Goal: Information Seeking & Learning: Learn about a topic

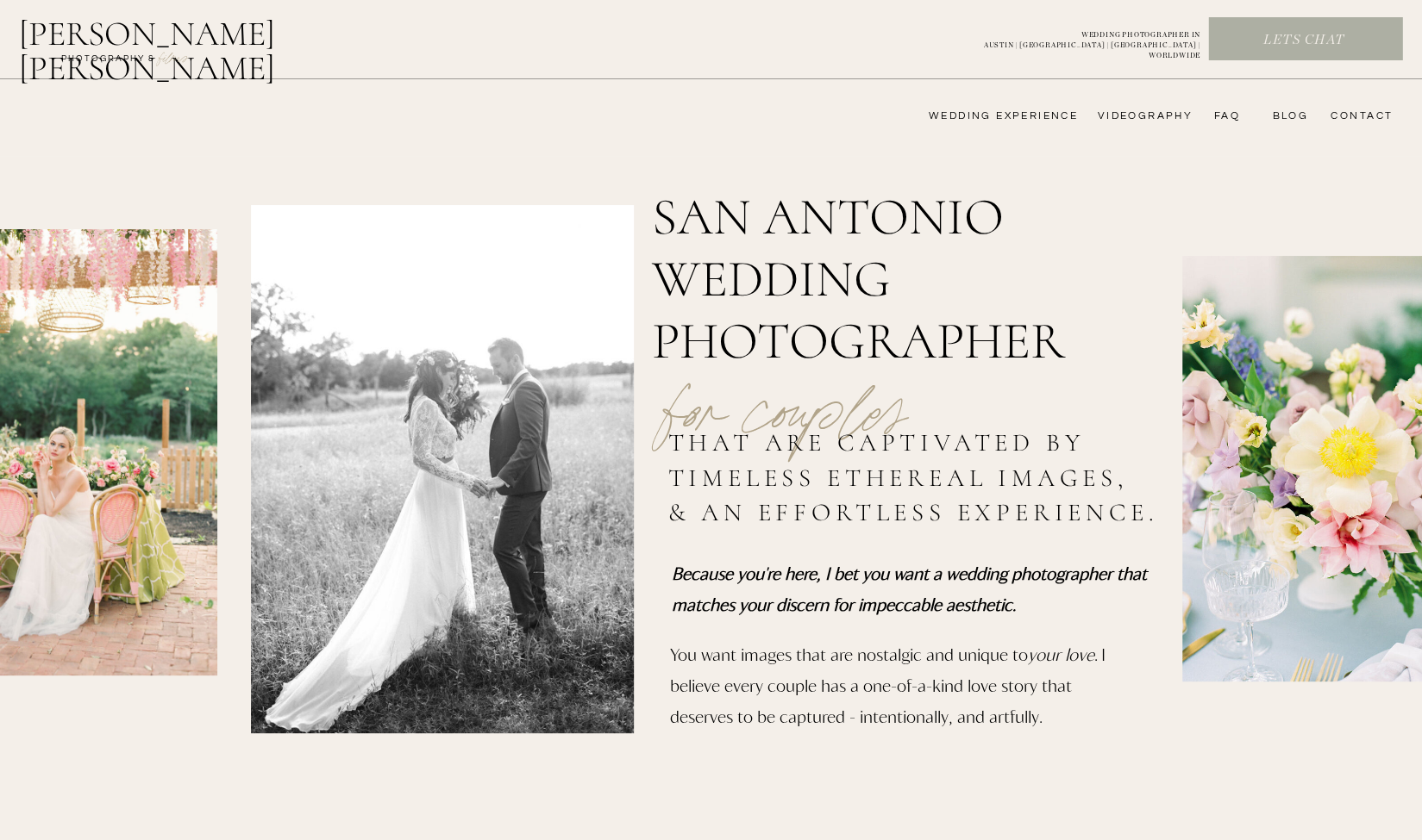
click at [1035, 116] on nav "wedding experience" at bounding box center [991, 116] width 173 height 13
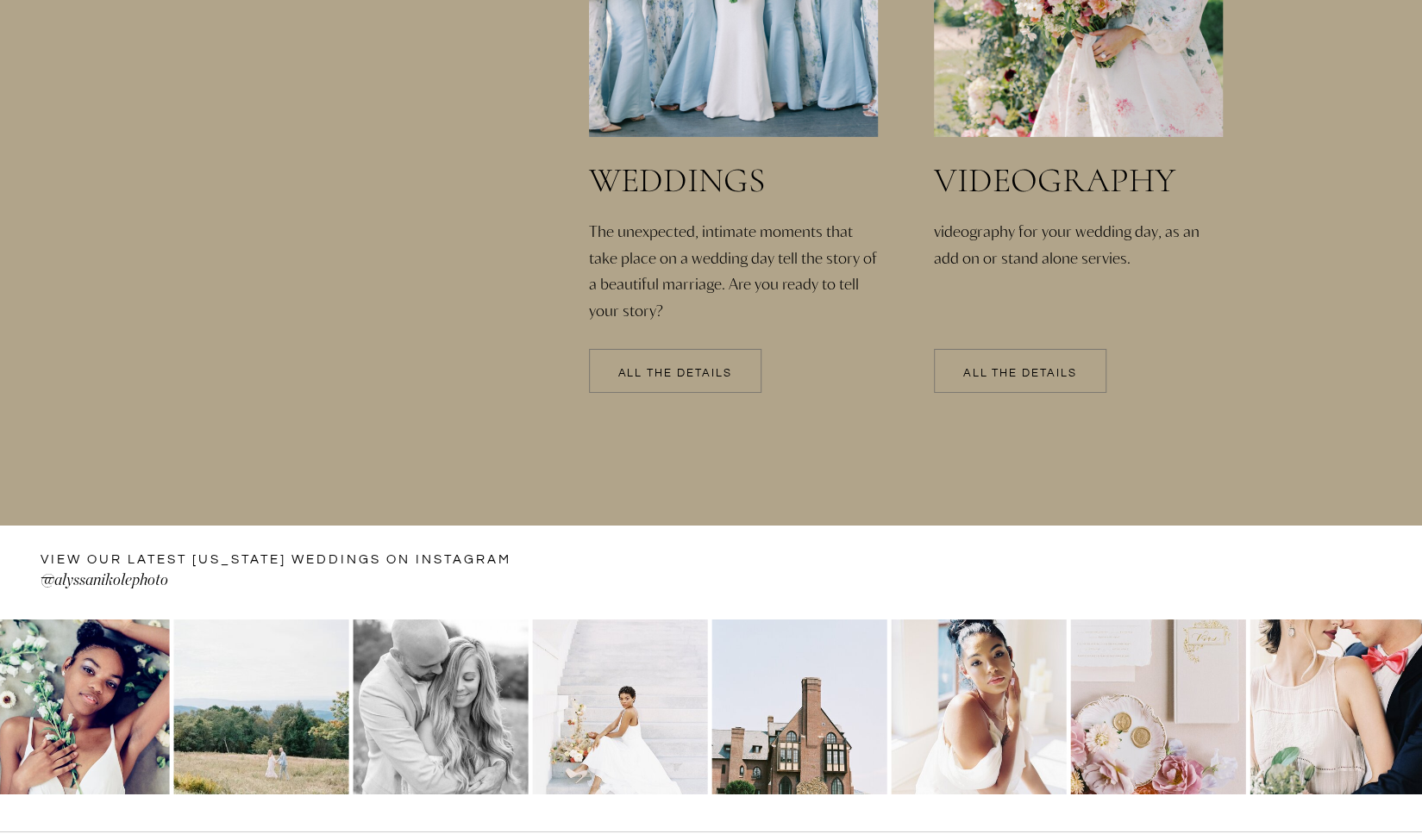
scroll to position [4190, 0]
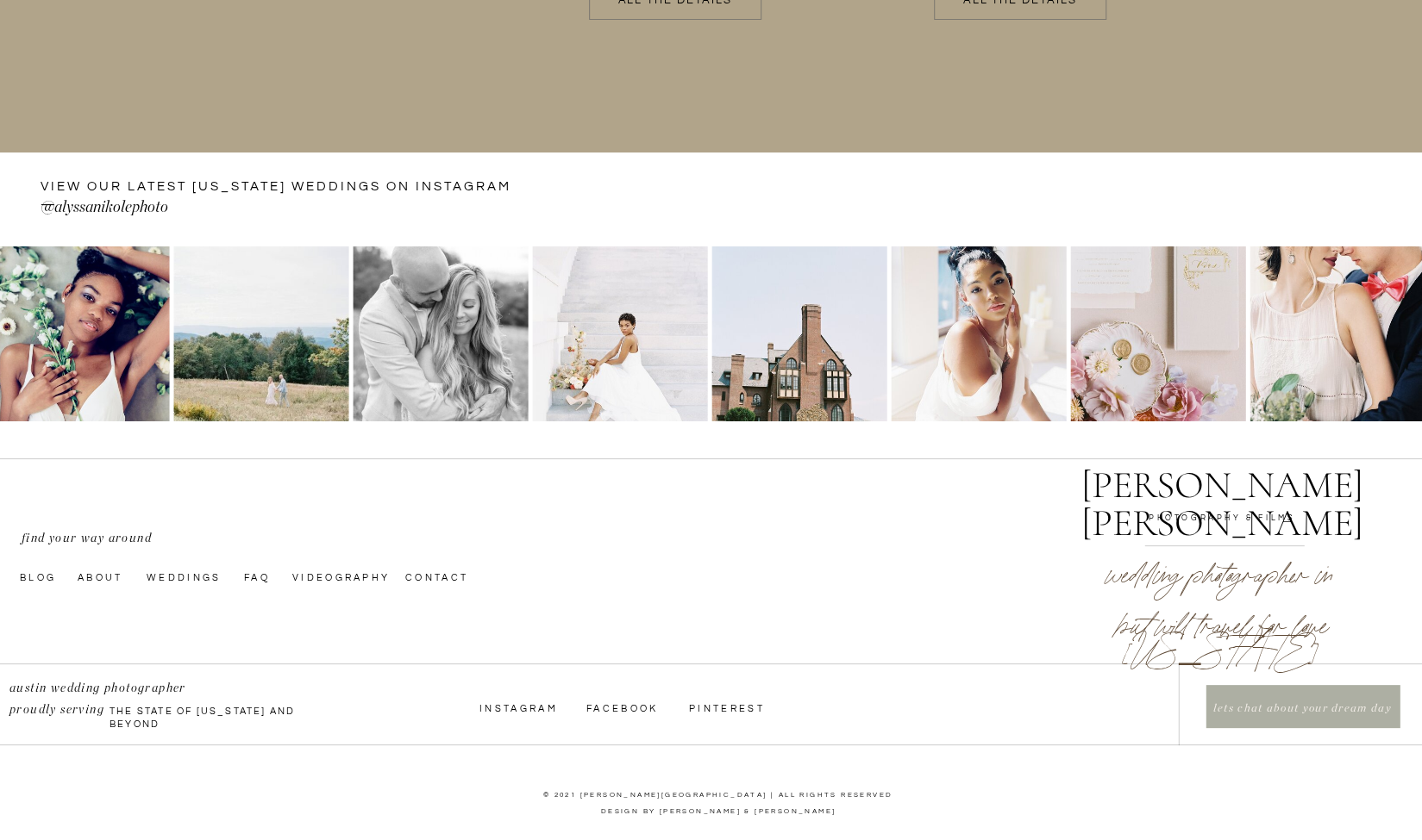
click at [428, 573] on nav "Contact" at bounding box center [449, 576] width 87 height 13
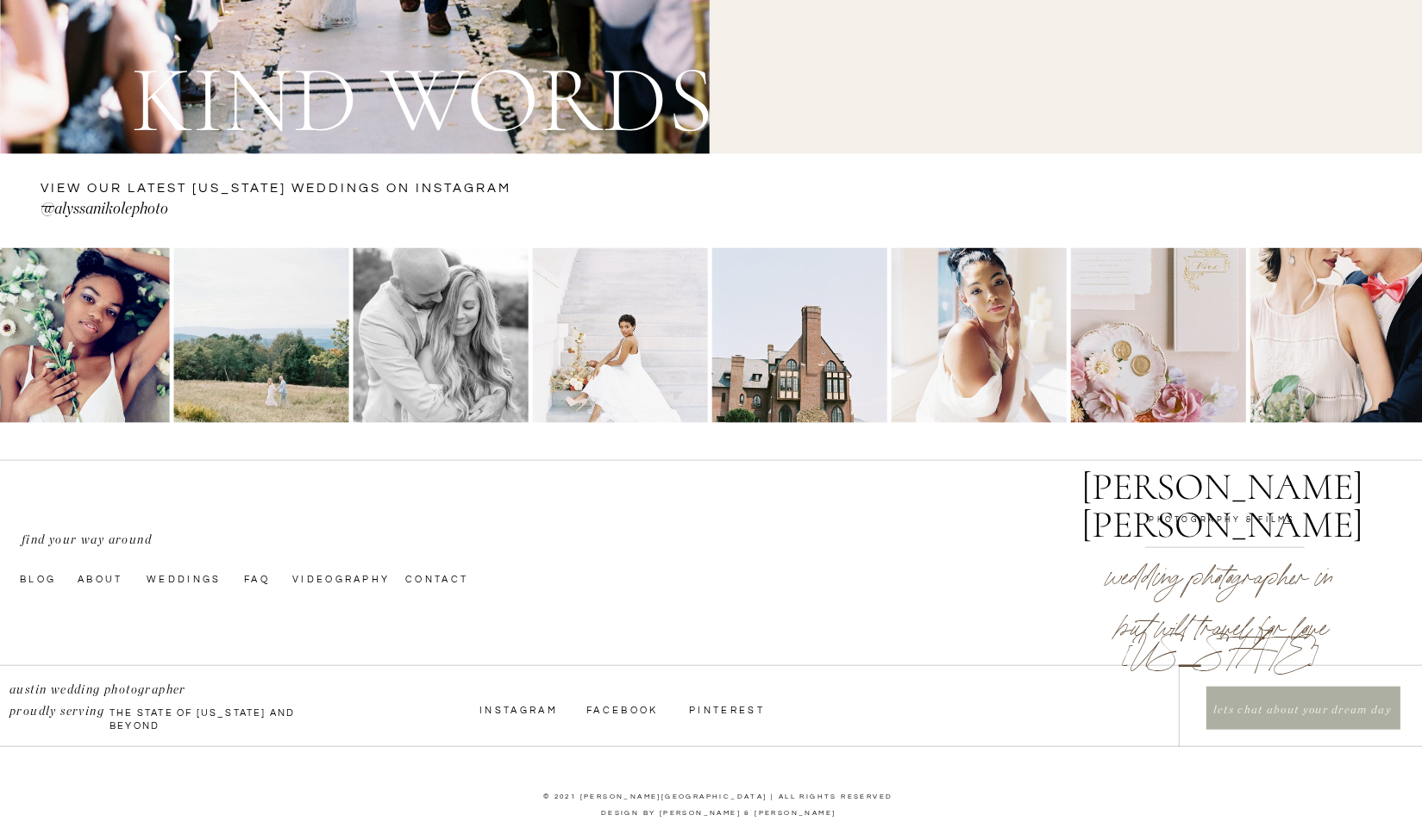
scroll to position [2162, 0]
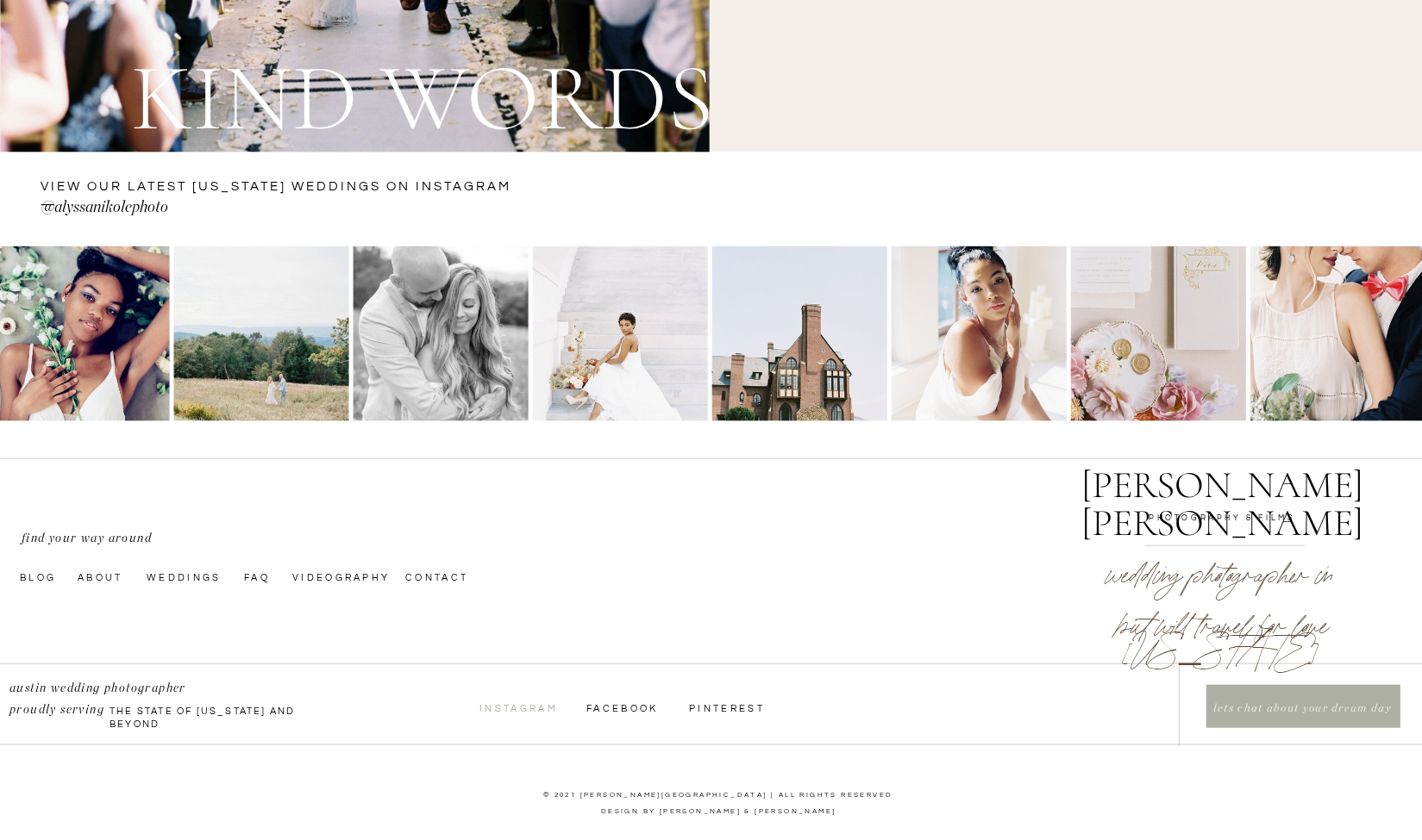
click at [531, 708] on nav "InstagraM" at bounding box center [518, 707] width 77 height 13
click at [255, 579] on nav "faq" at bounding box center [257, 576] width 28 height 13
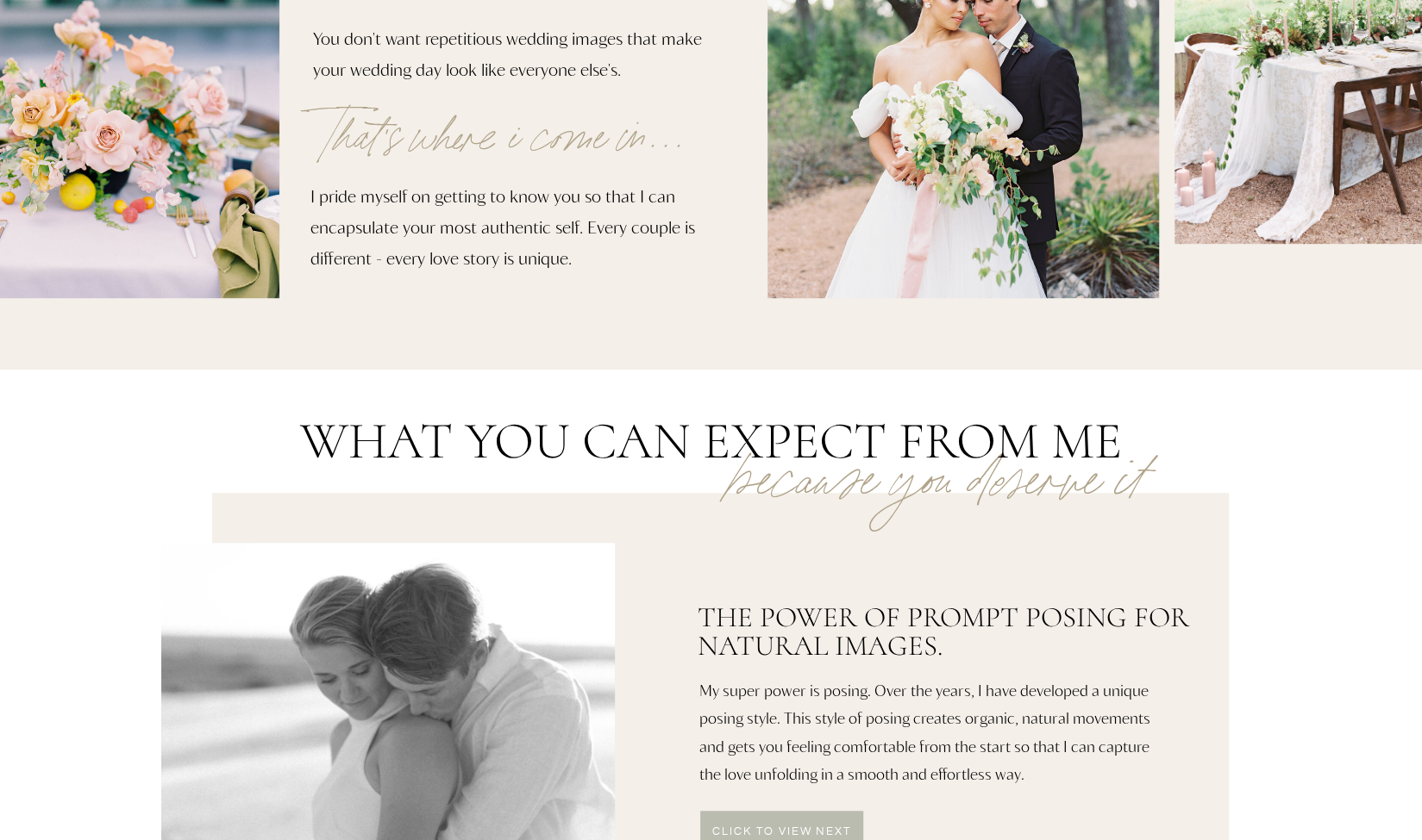
scroll to position [862, 0]
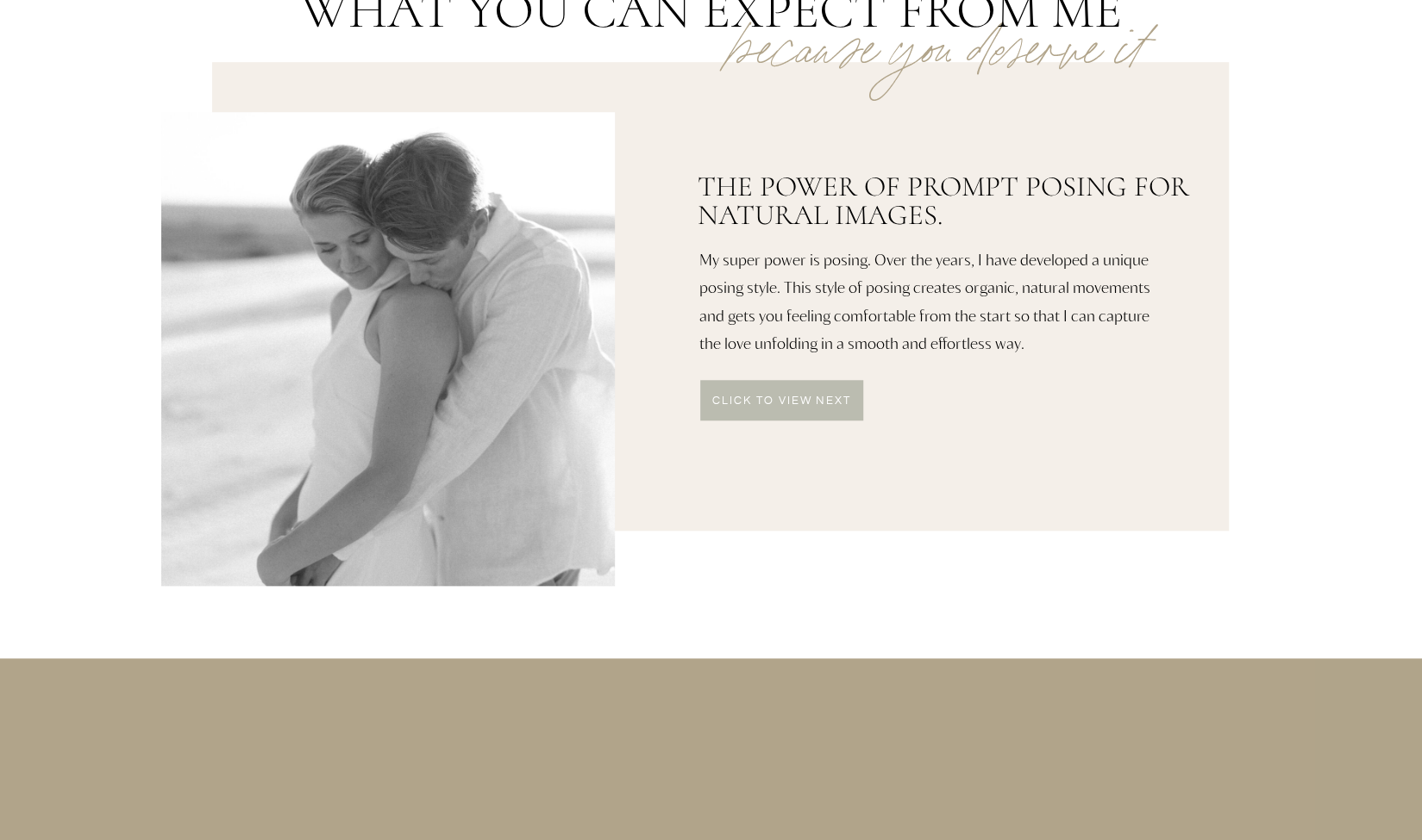
click at [759, 395] on p "click to VIEW NEXT" at bounding box center [782, 402] width 164 height 13
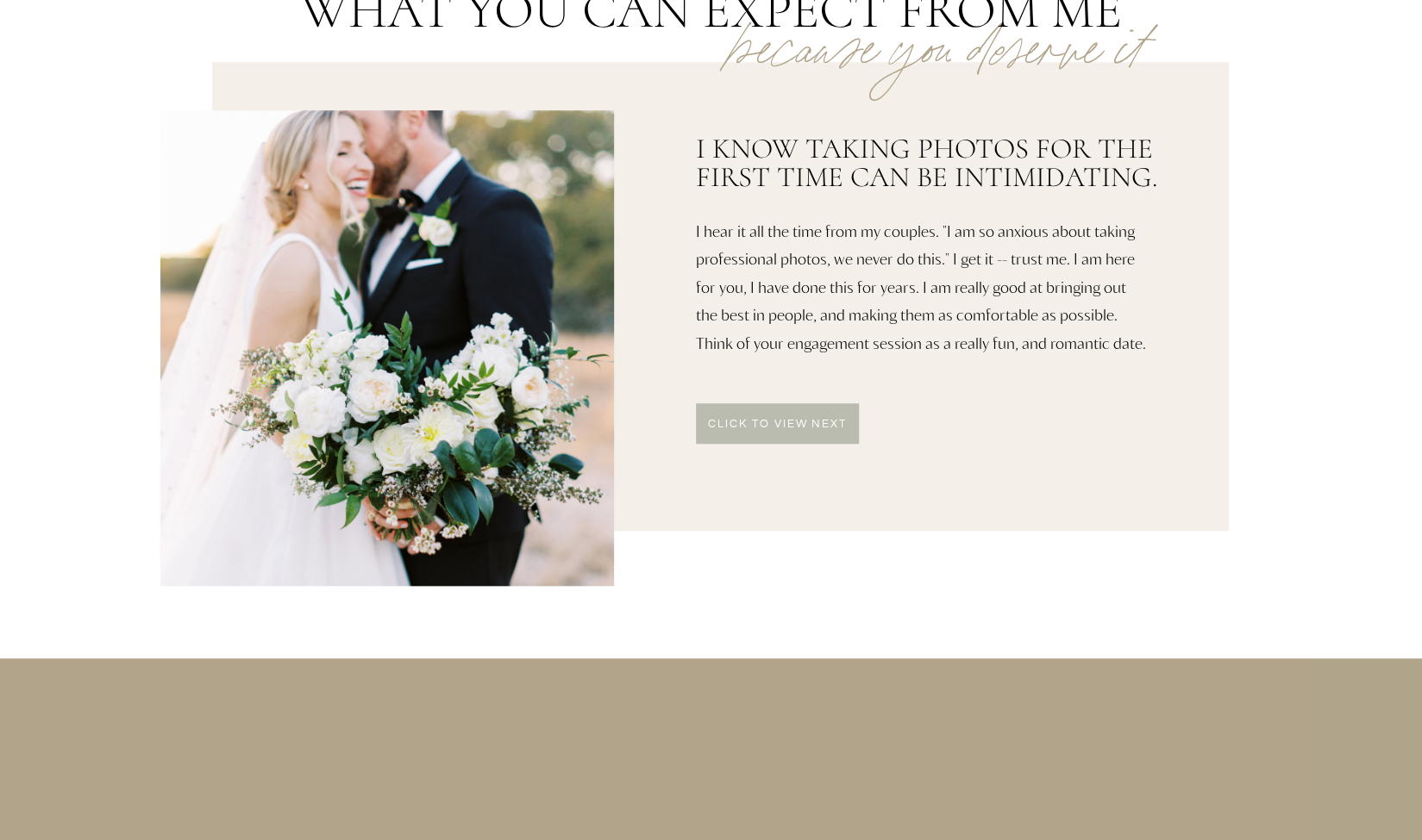
click at [751, 425] on p "click to VIEW NEXT" at bounding box center [778, 425] width 164 height 13
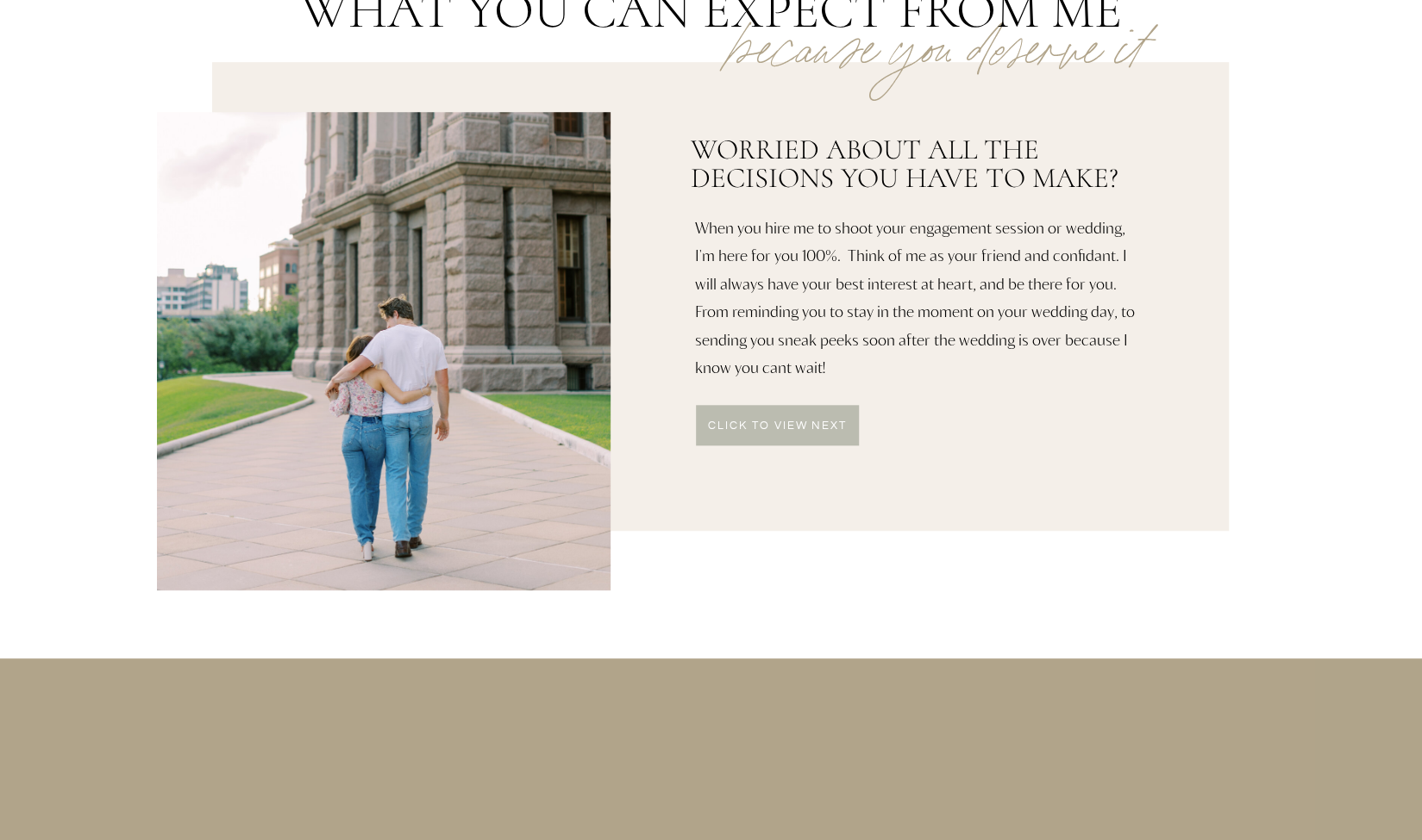
click at [751, 425] on p "click to VIEW NEXT" at bounding box center [778, 427] width 164 height 13
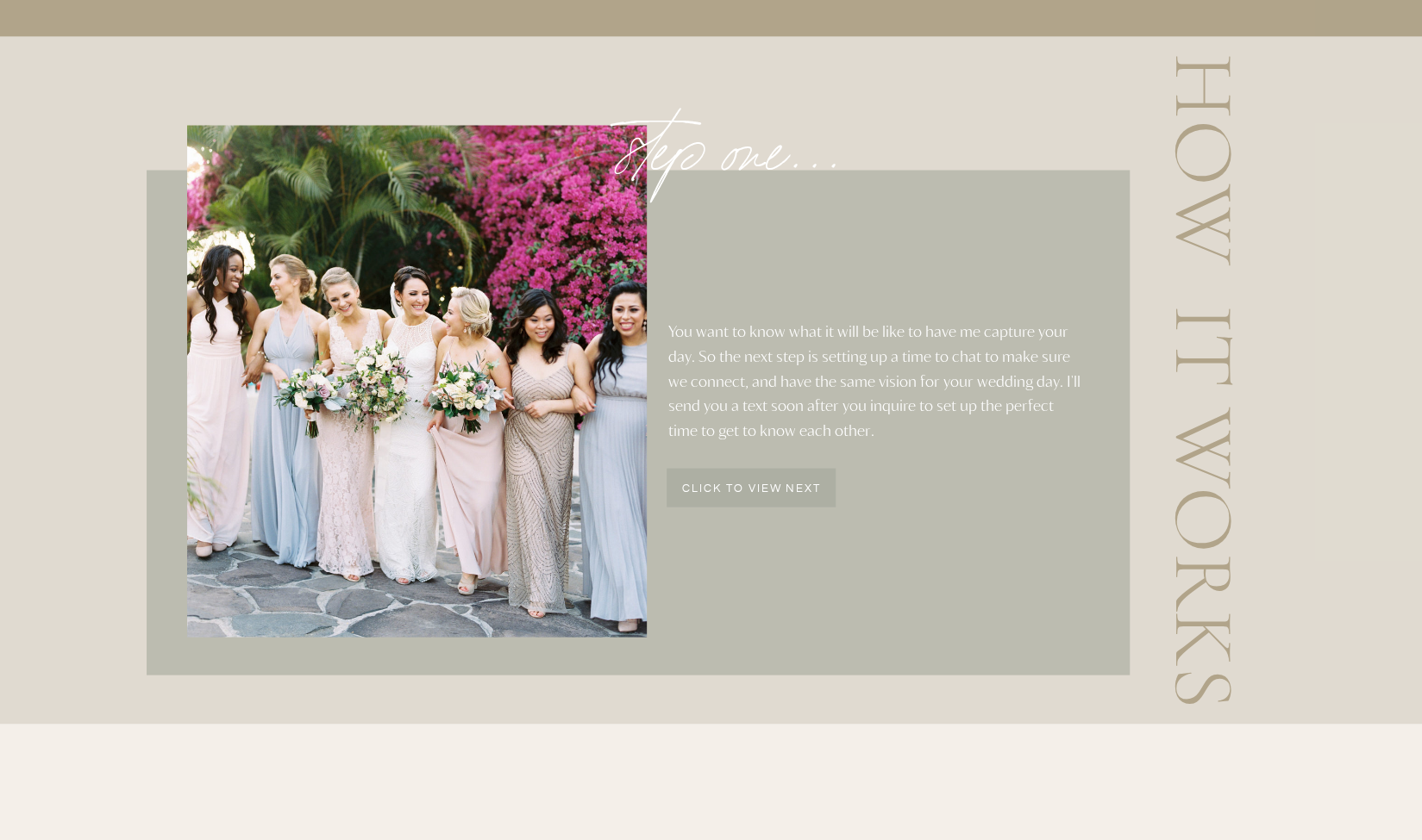
scroll to position [2068, 0]
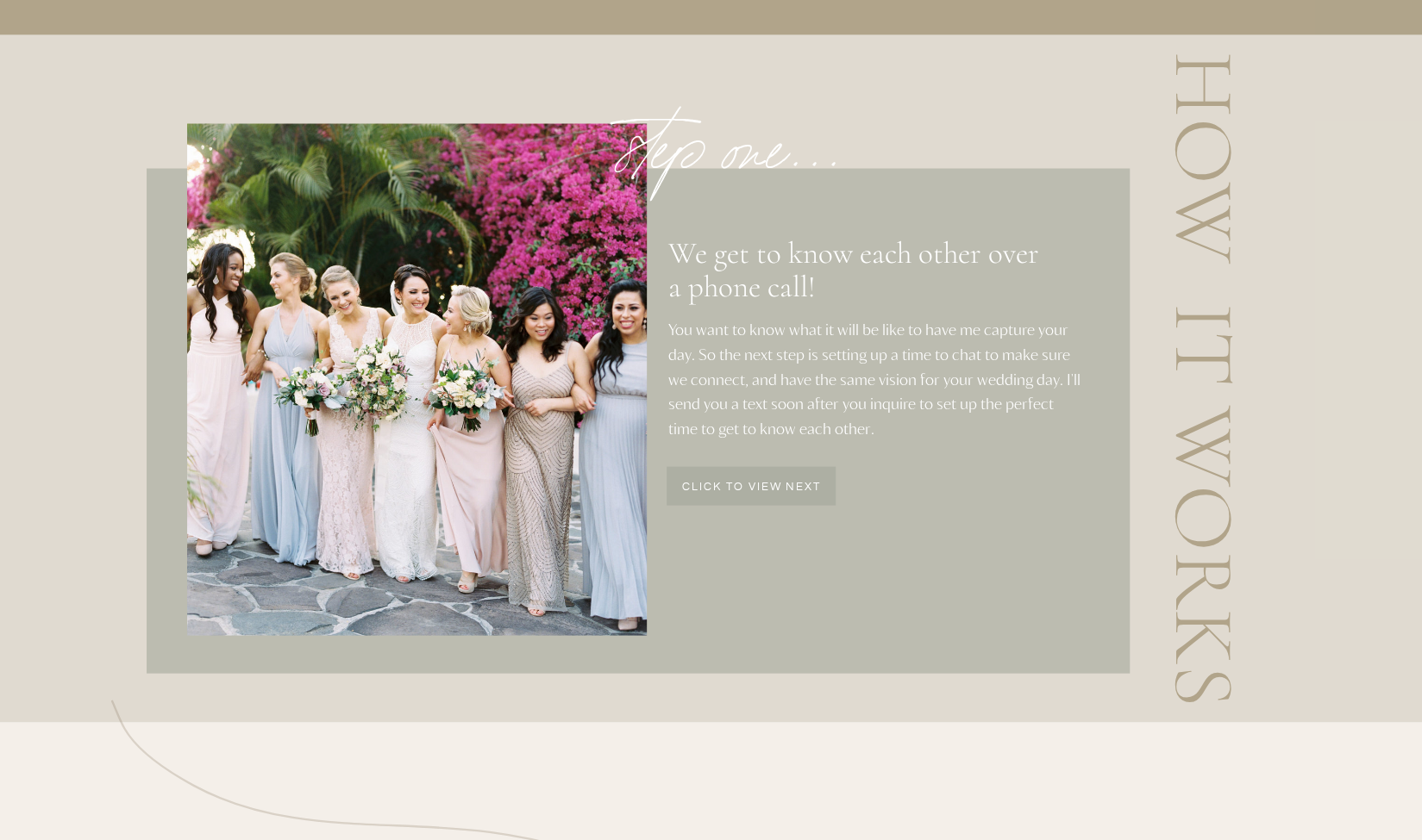
click at [741, 500] on div at bounding box center [751, 485] width 169 height 39
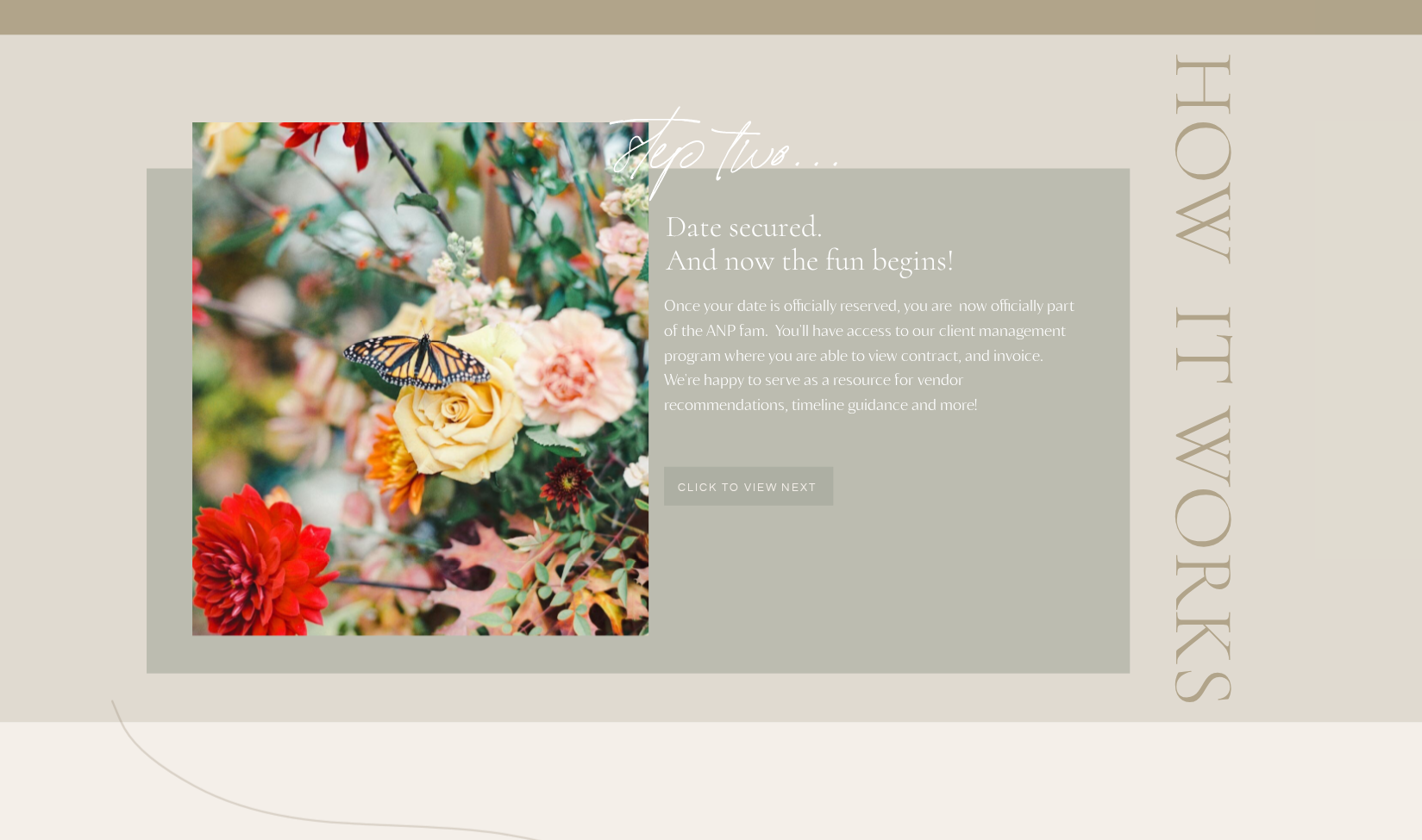
click at [734, 485] on p "click to view next" at bounding box center [748, 489] width 167 height 14
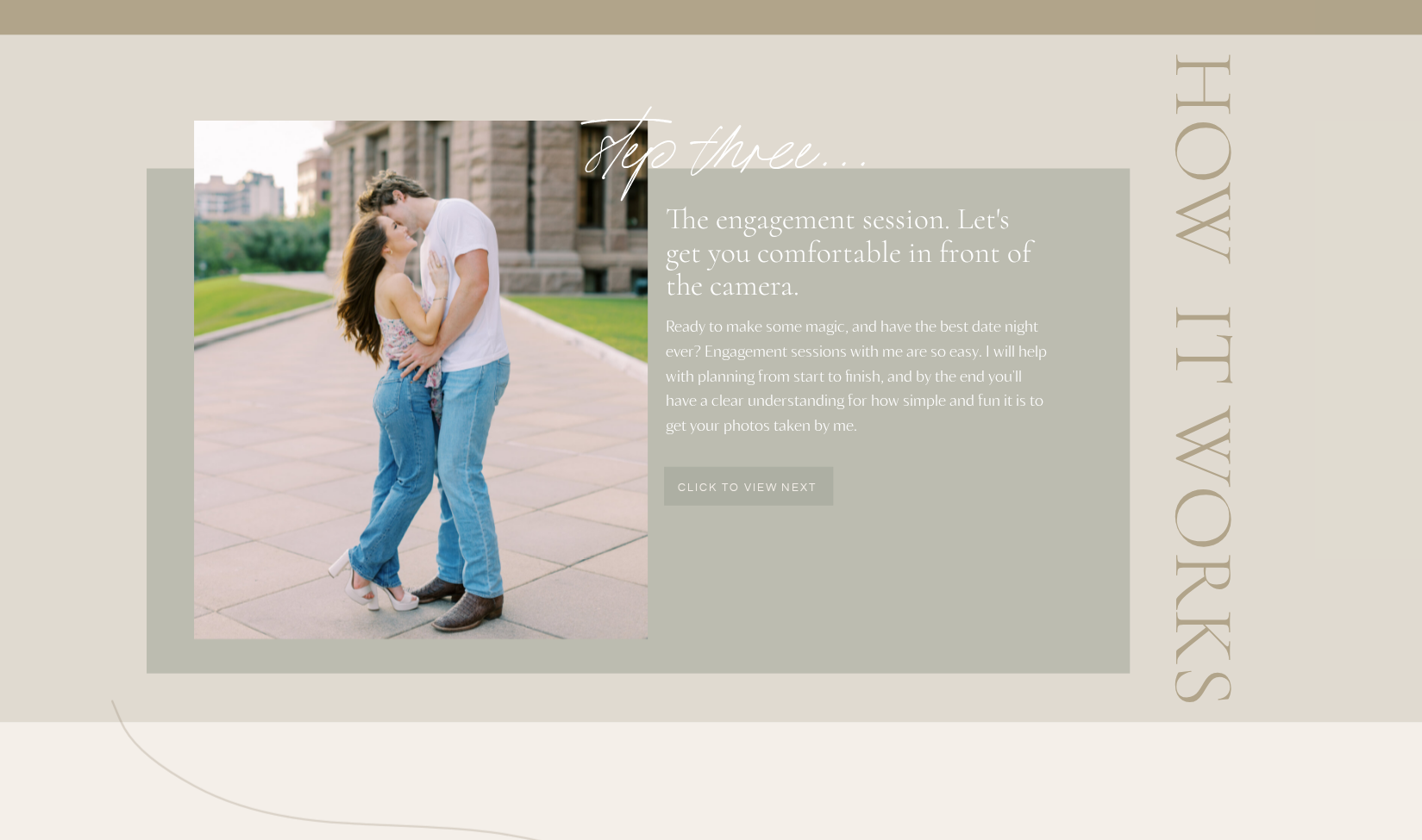
click at [734, 485] on p "click to view next" at bounding box center [748, 489] width 167 height 14
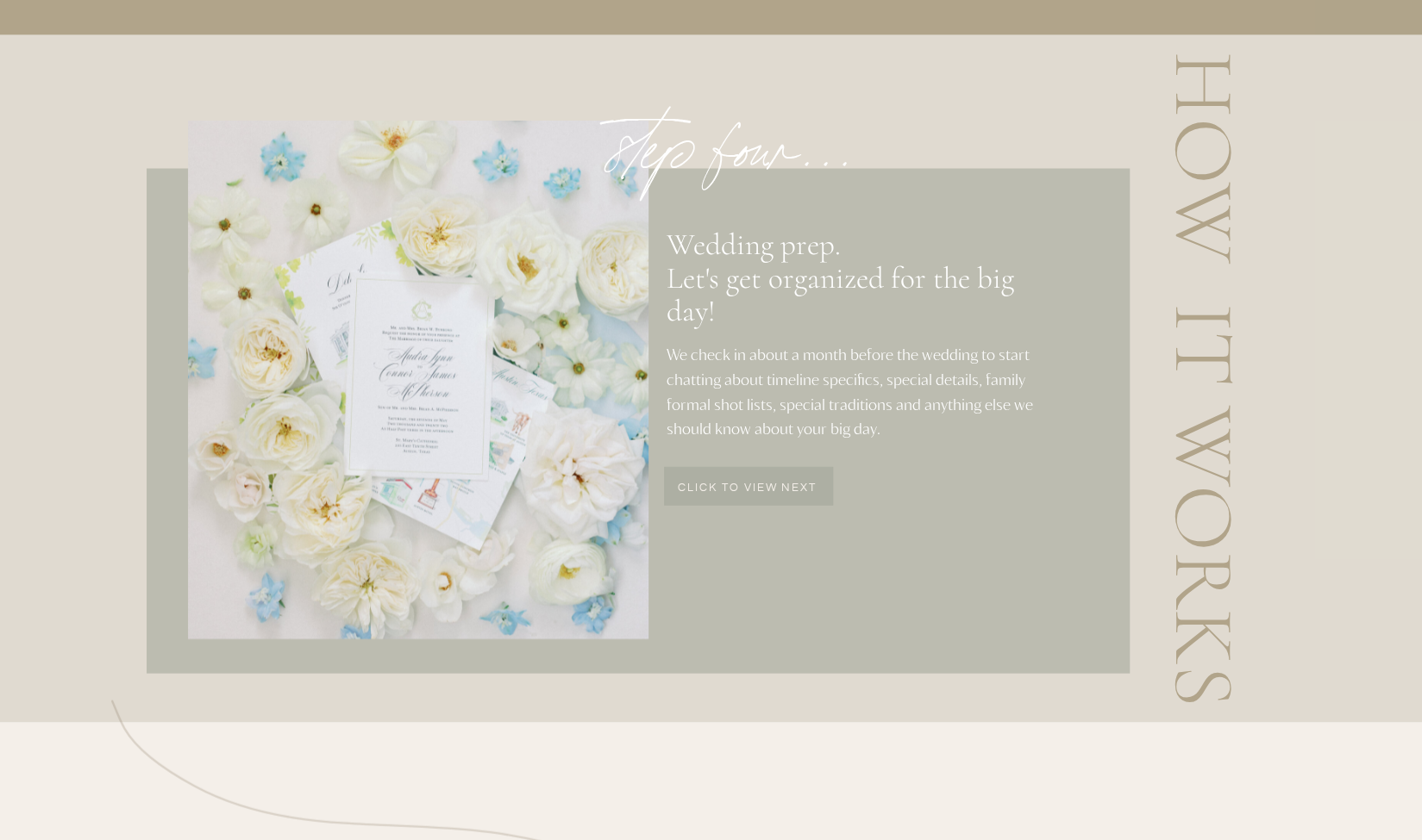
click at [734, 485] on p "click to view next" at bounding box center [748, 489] width 167 height 14
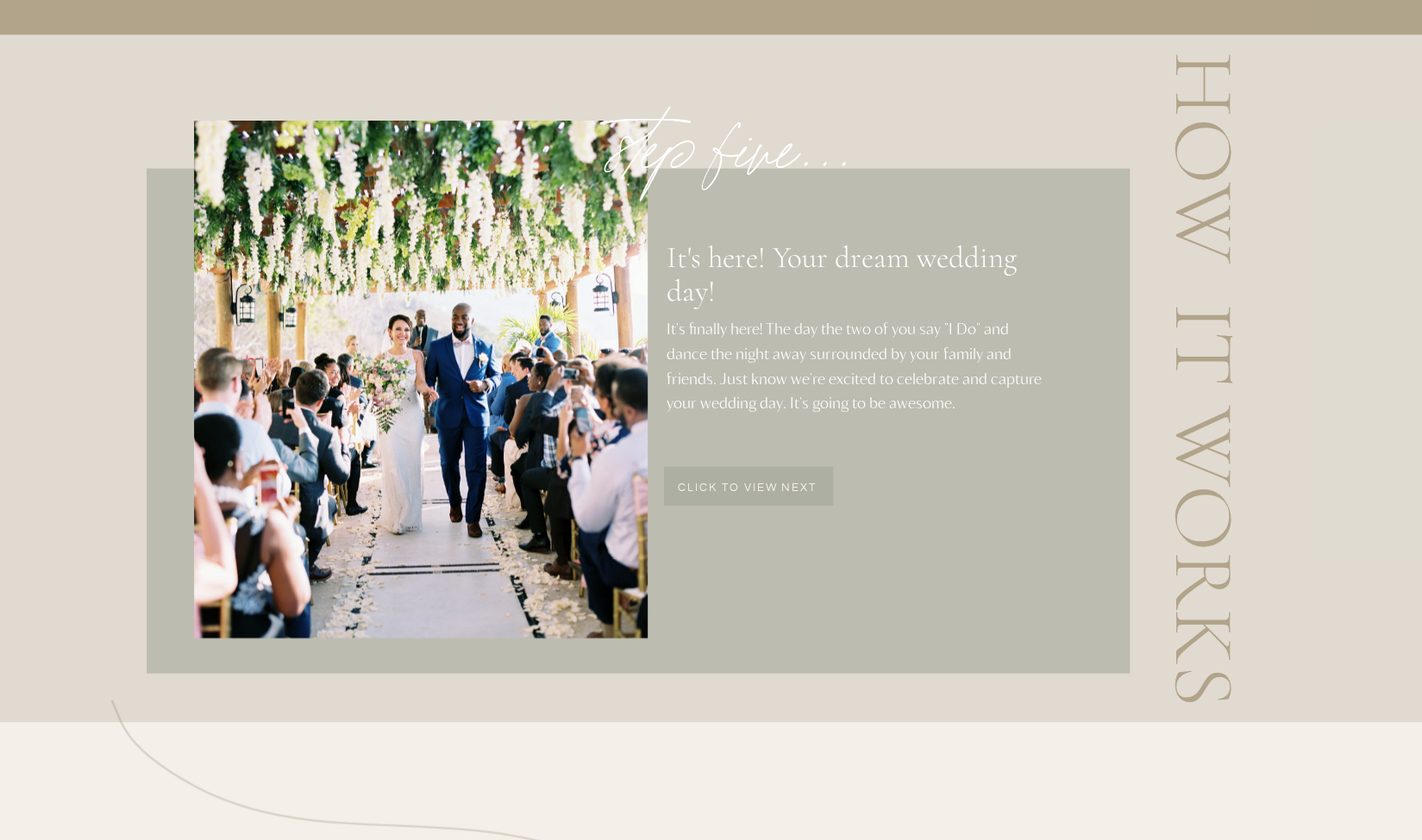
click at [733, 483] on p "click to view next" at bounding box center [748, 489] width 167 height 14
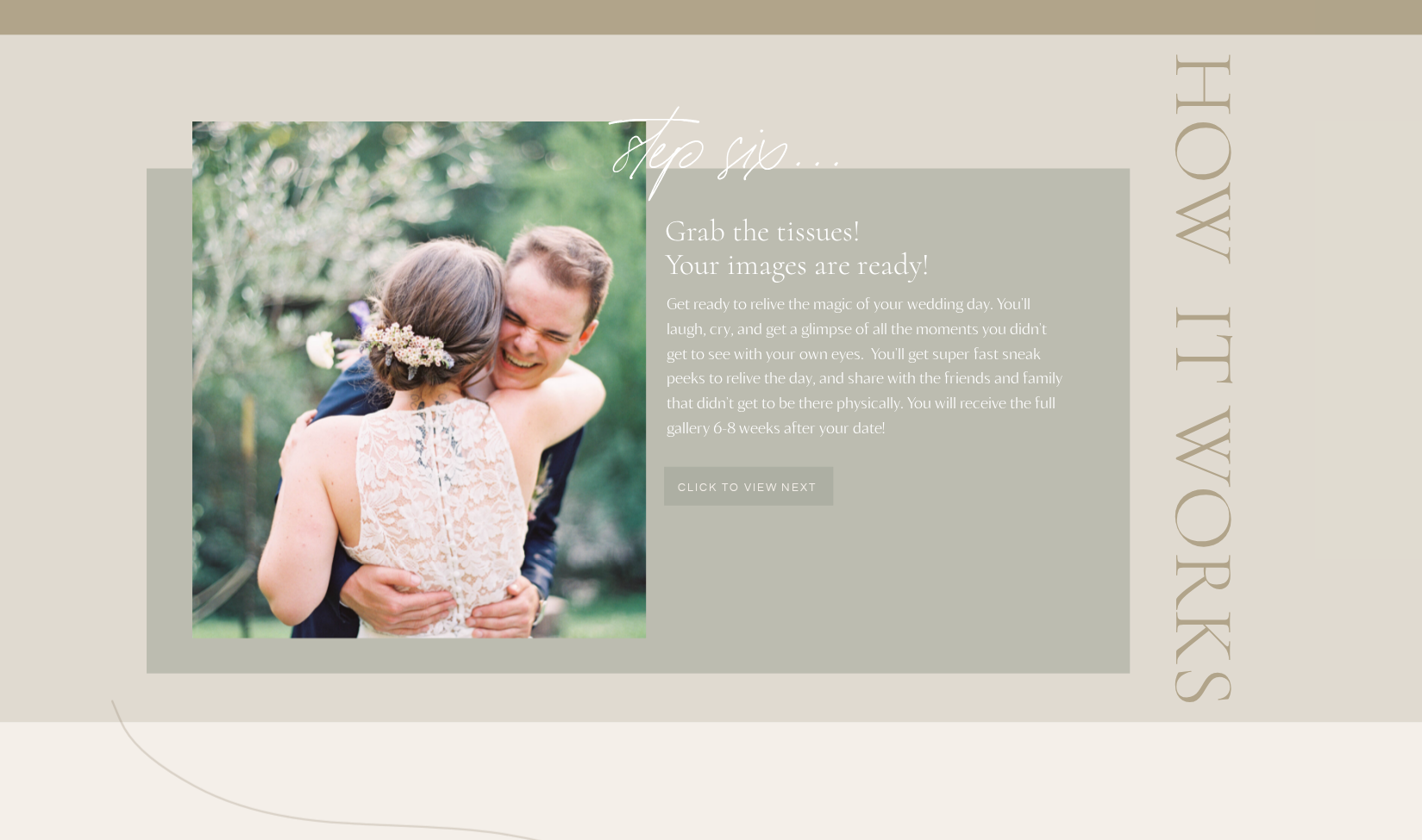
click at [733, 483] on p "click to view next" at bounding box center [748, 489] width 167 height 14
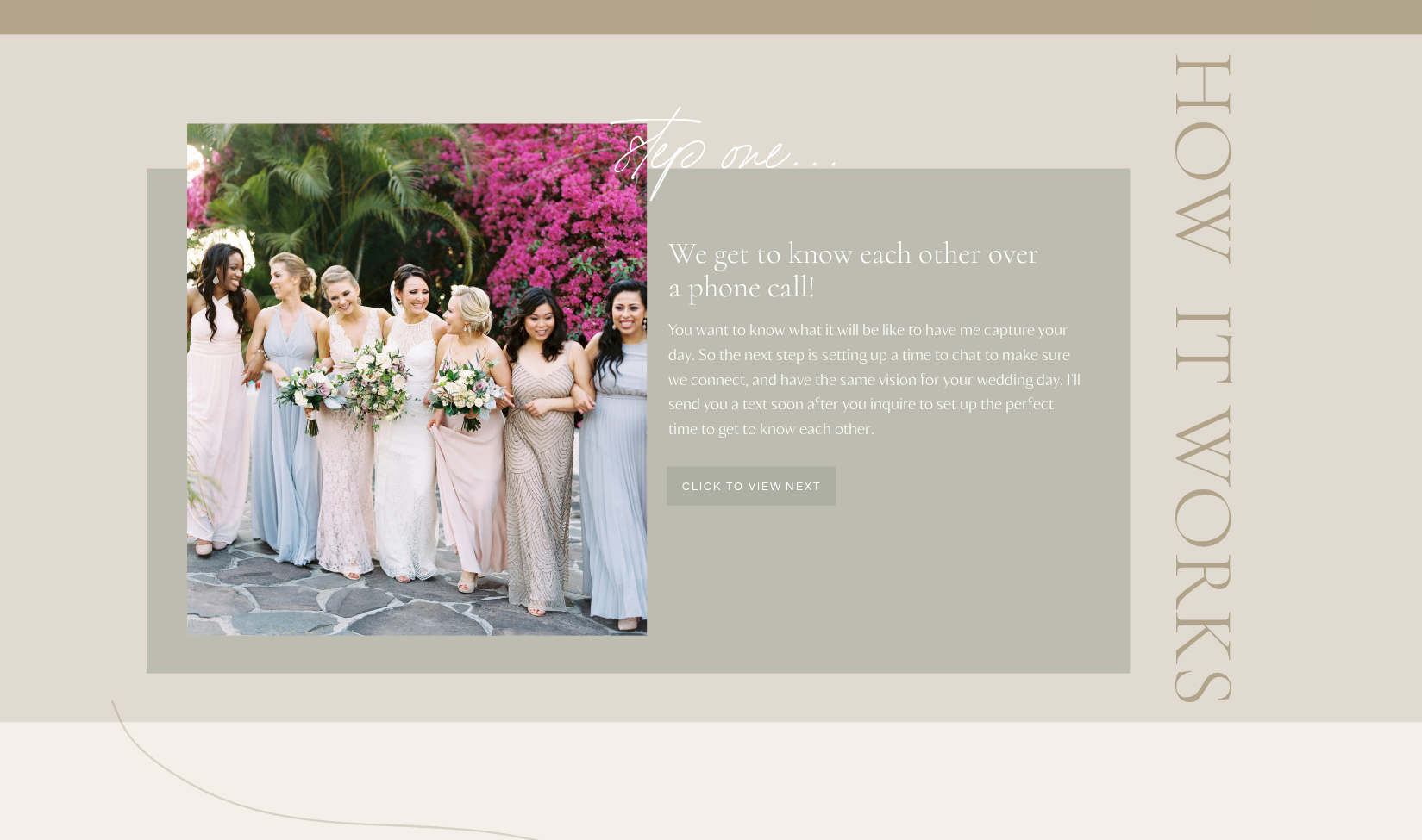
click at [733, 481] on p "click to view next" at bounding box center [751, 488] width 167 height 14
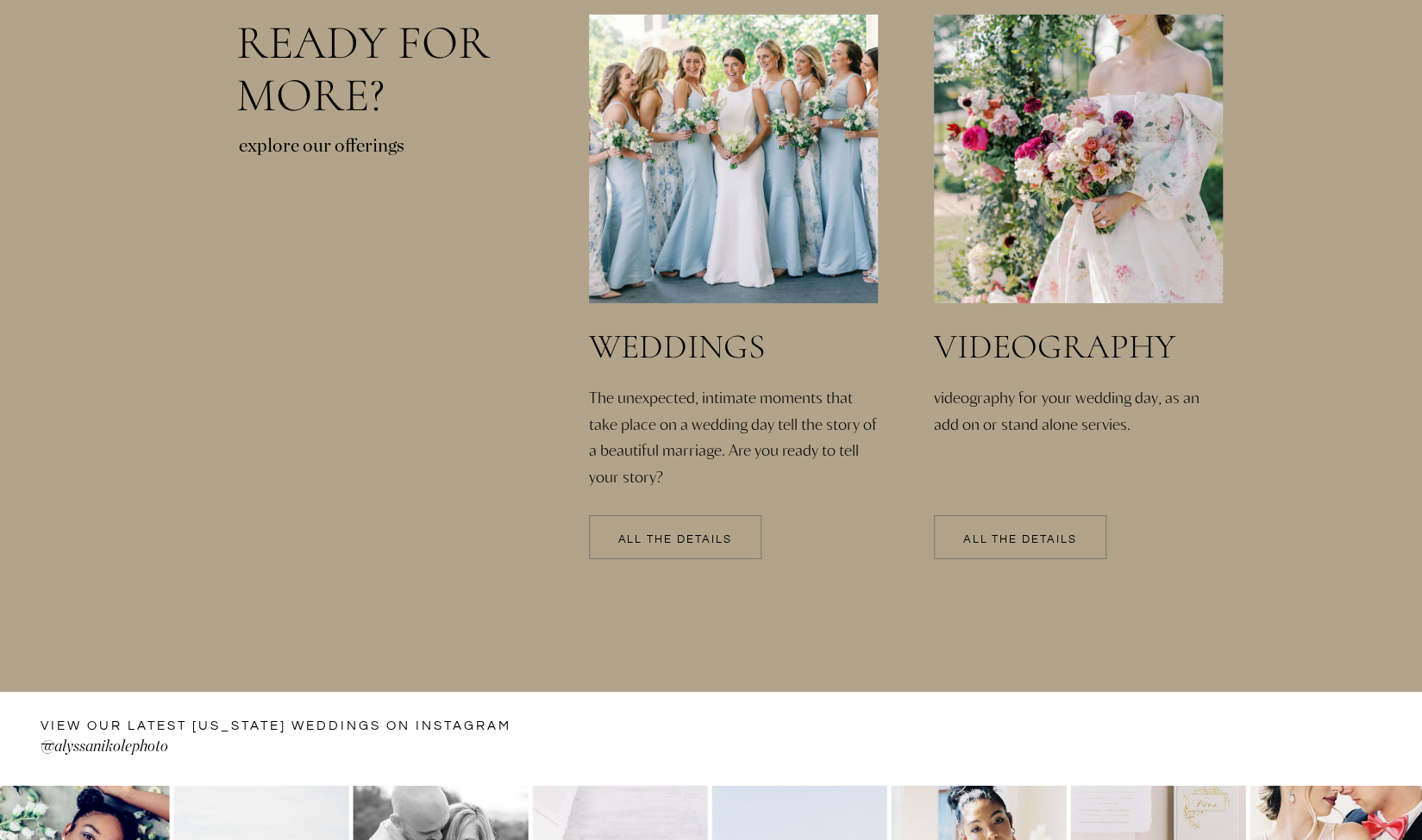
scroll to position [3792, 0]
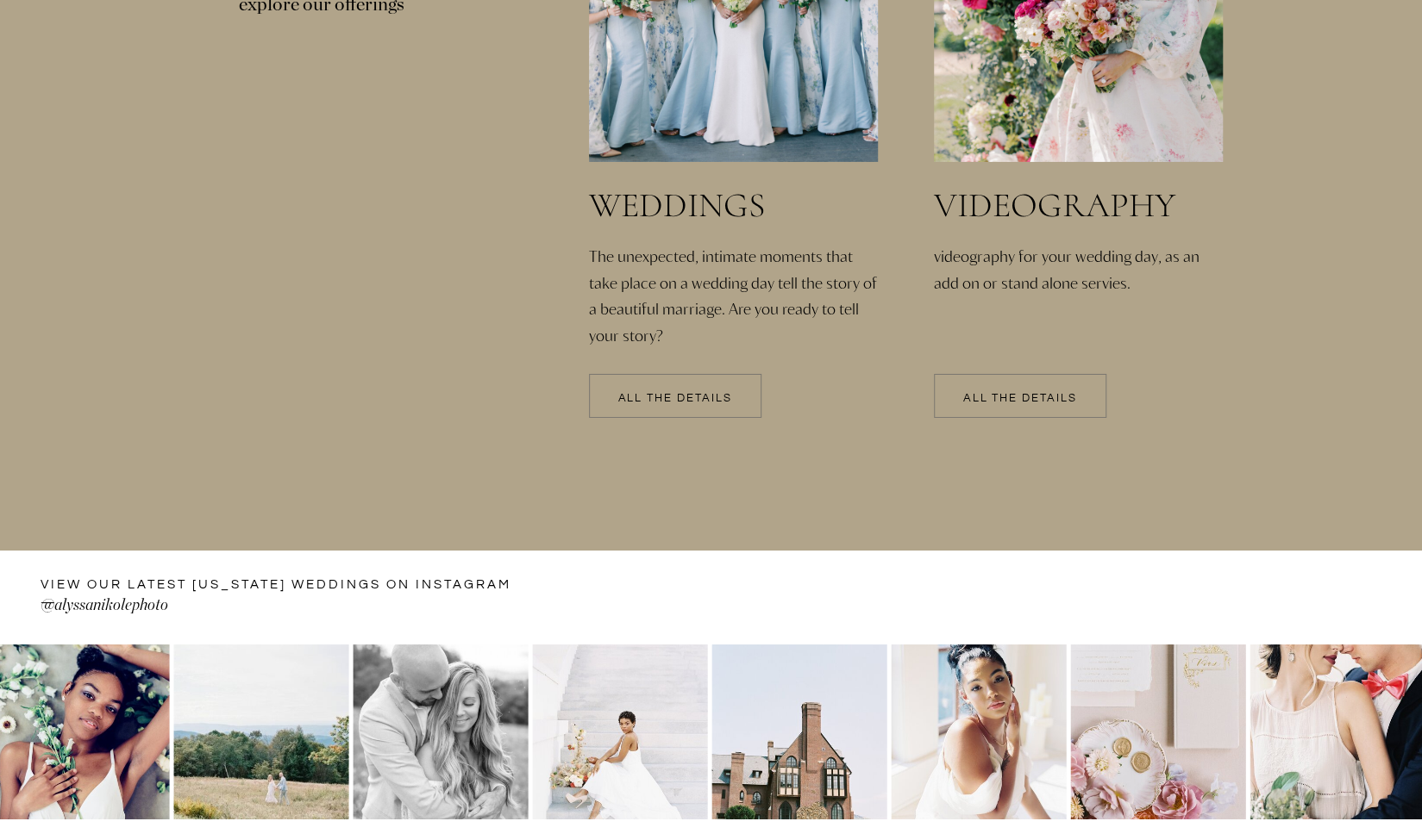
click at [691, 406] on div at bounding box center [675, 395] width 173 height 44
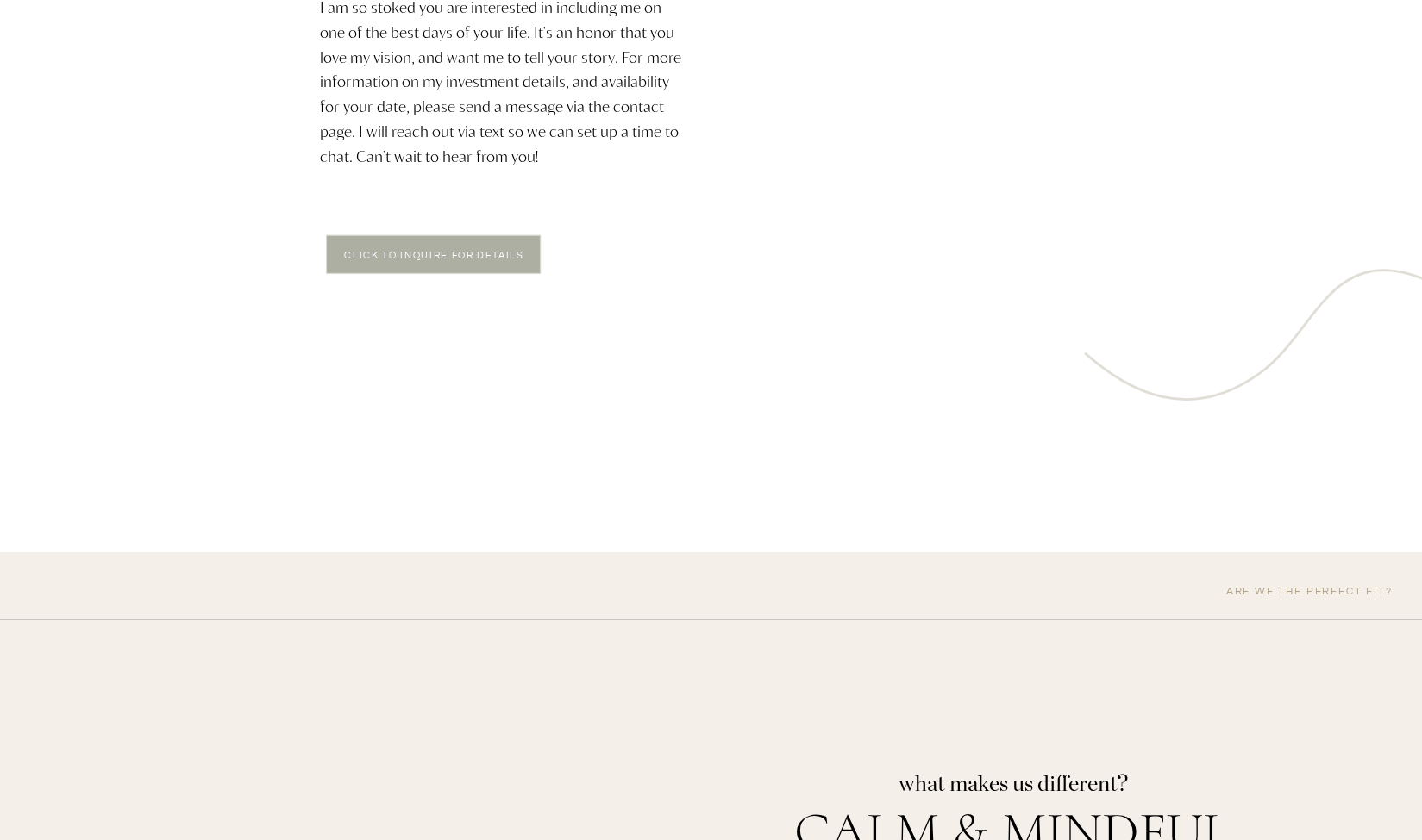
scroll to position [3016, 0]
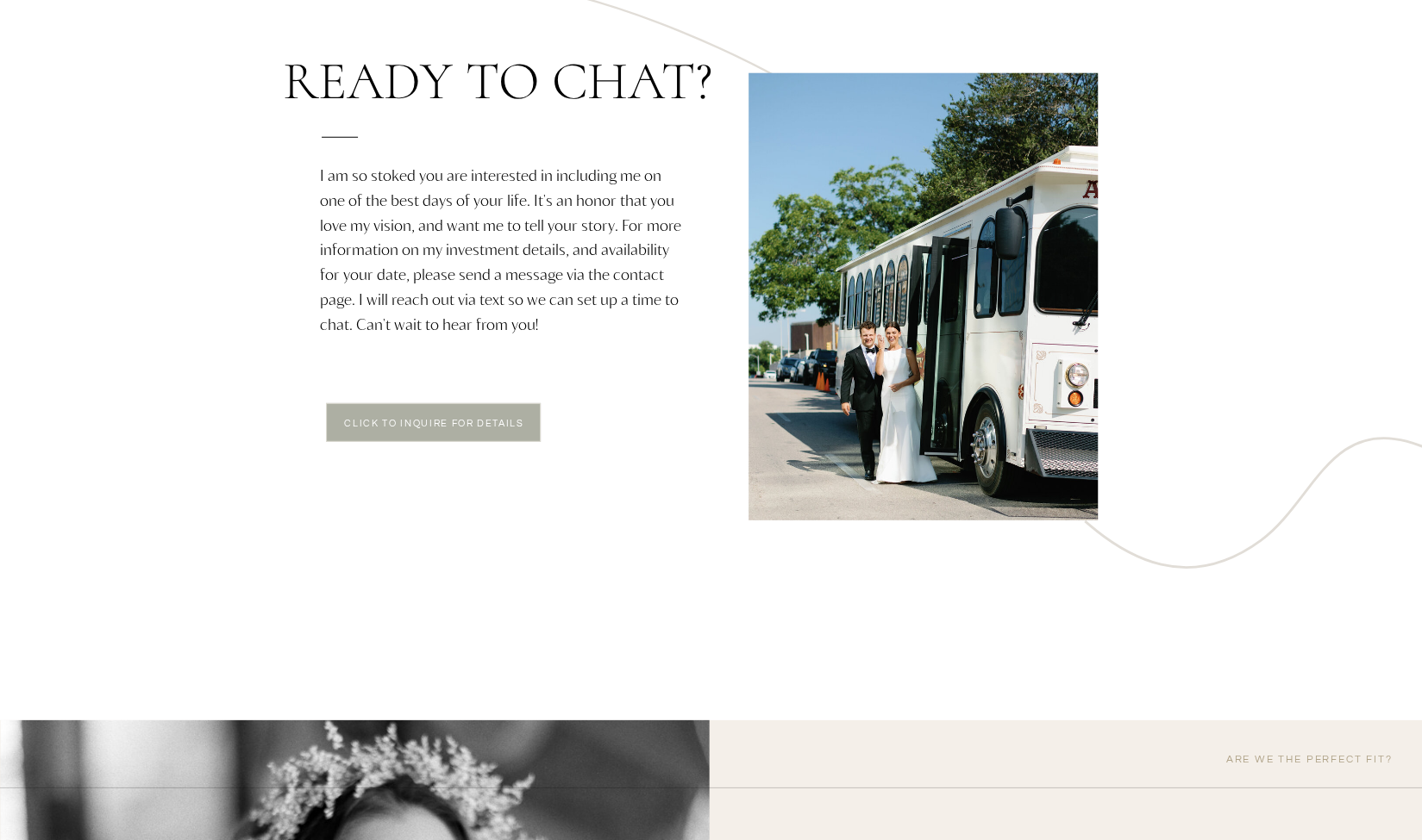
click at [428, 430] on p "click to Inquire for Details" at bounding box center [434, 426] width 210 height 14
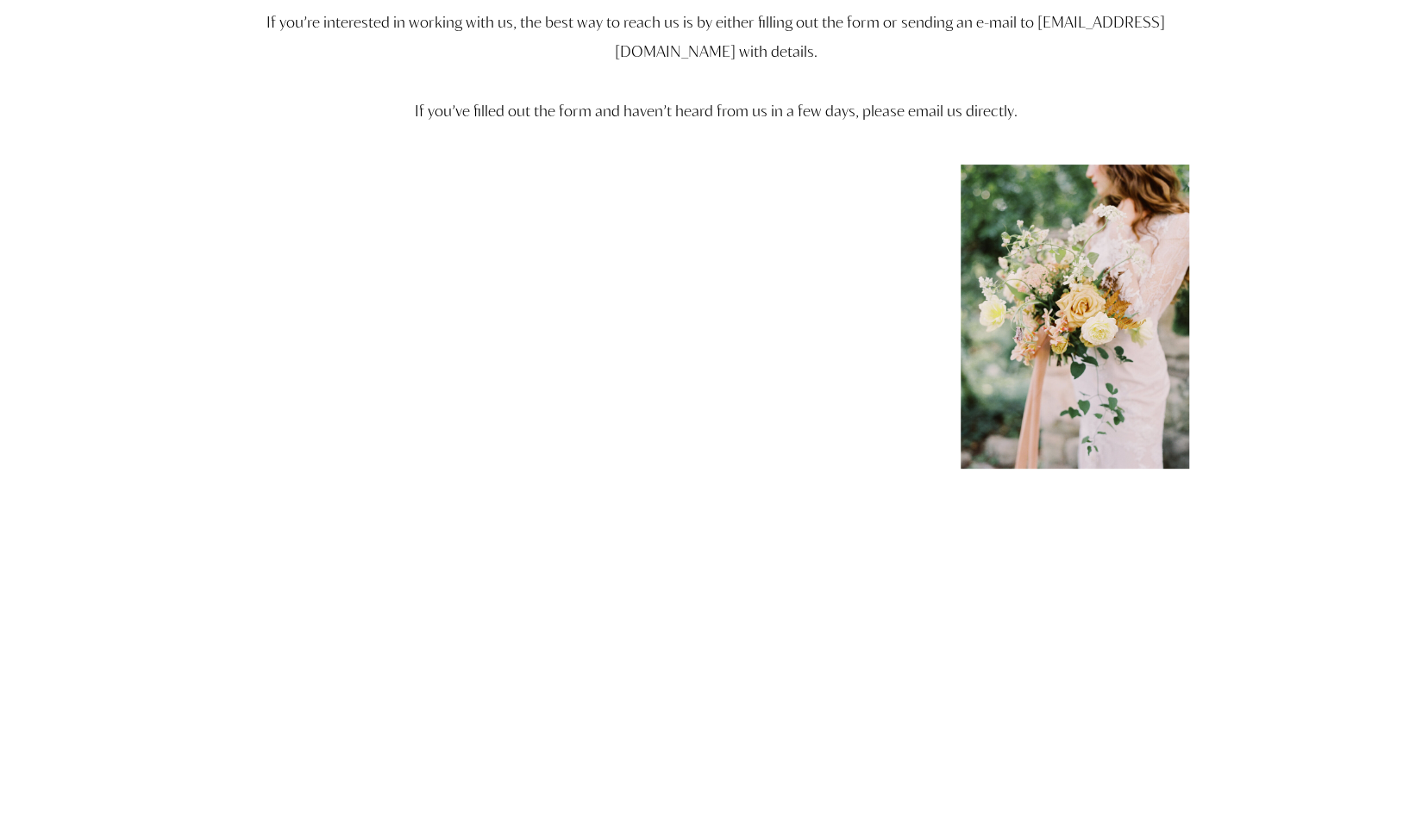
scroll to position [86, 0]
